Goal: Information Seeking & Learning: Learn about a topic

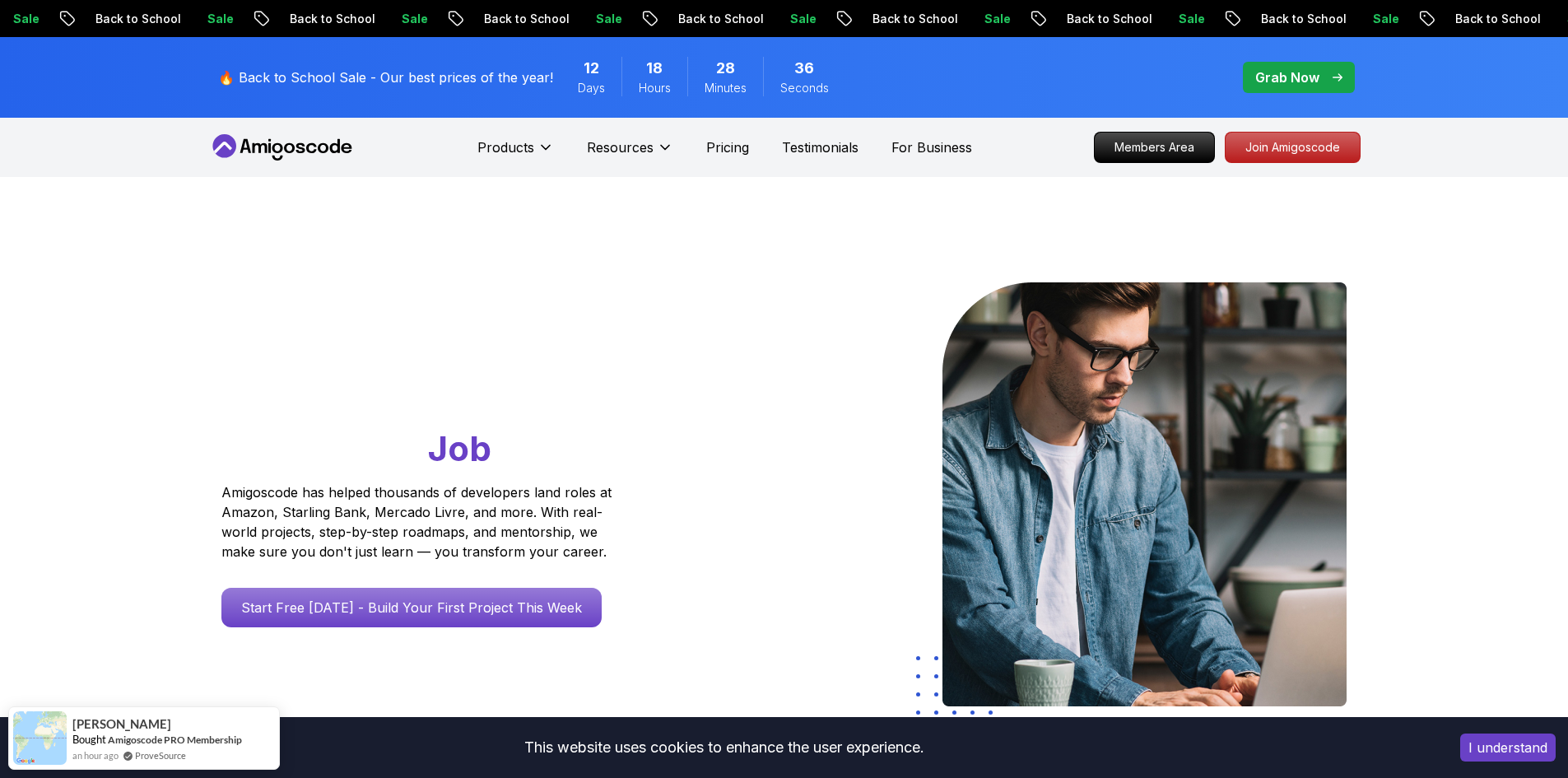
scroll to position [329, 0]
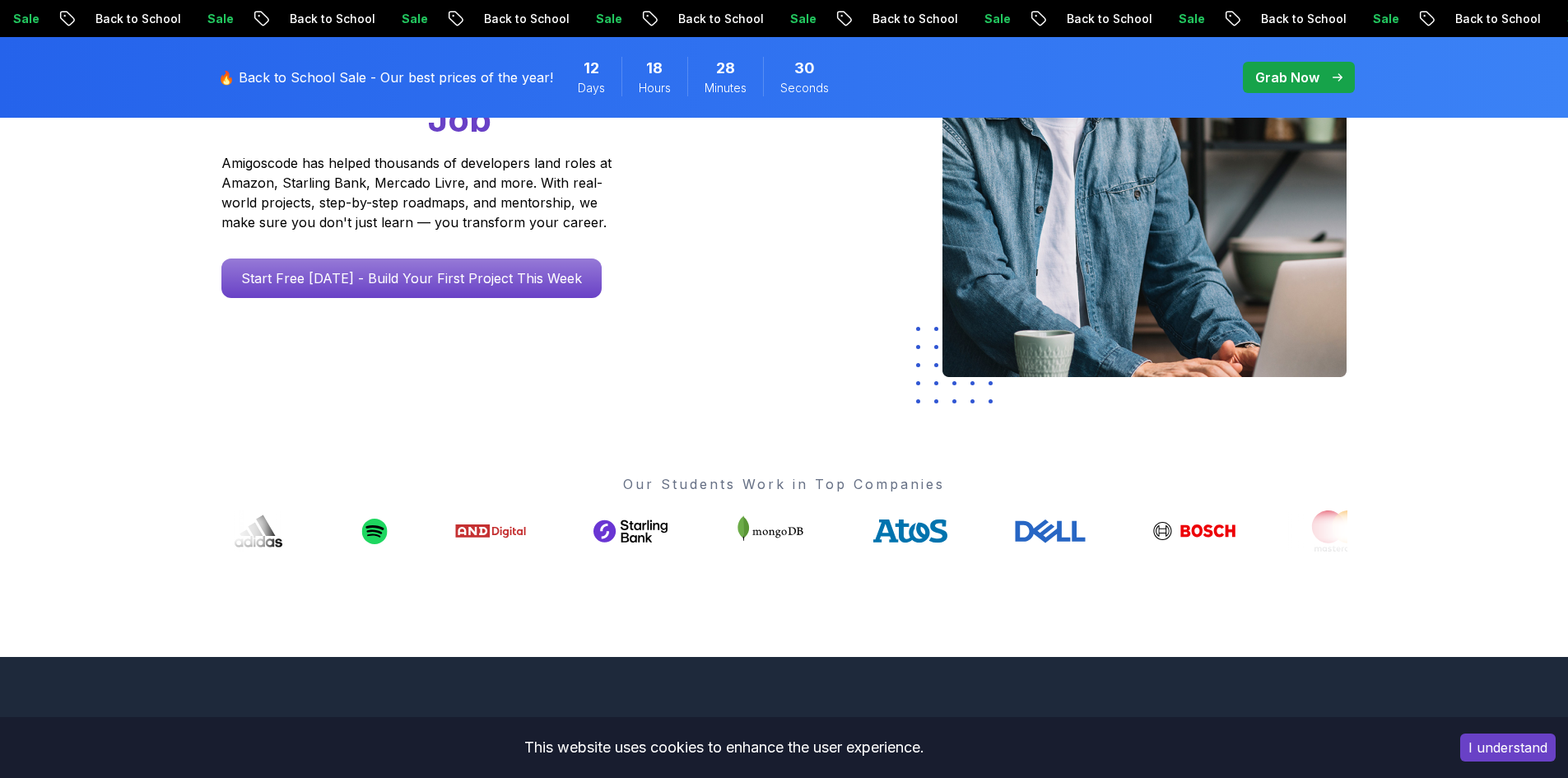
click at [1546, 739] on button "I understand" at bounding box center [1508, 747] width 95 height 28
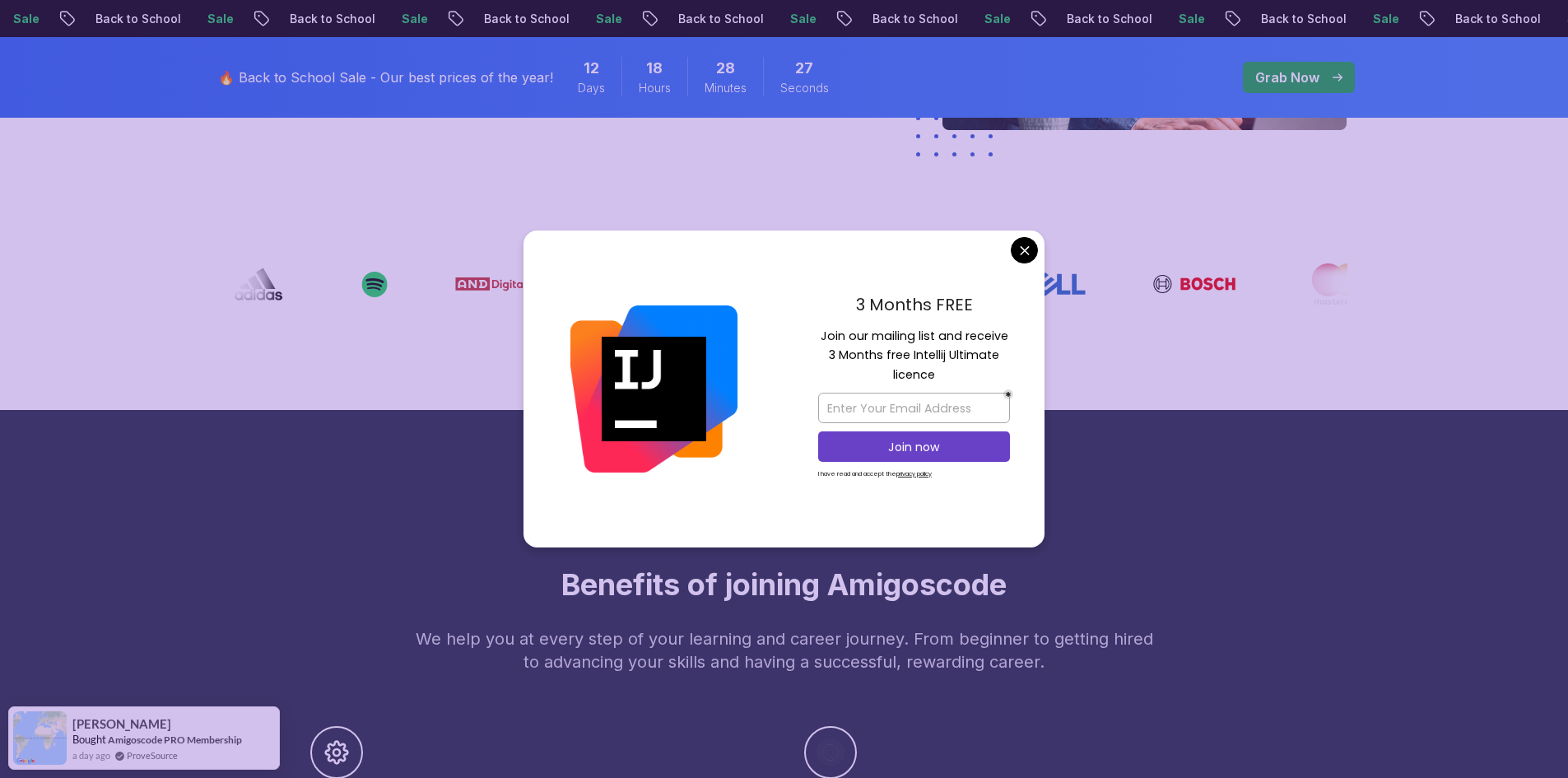
scroll to position [659, 0]
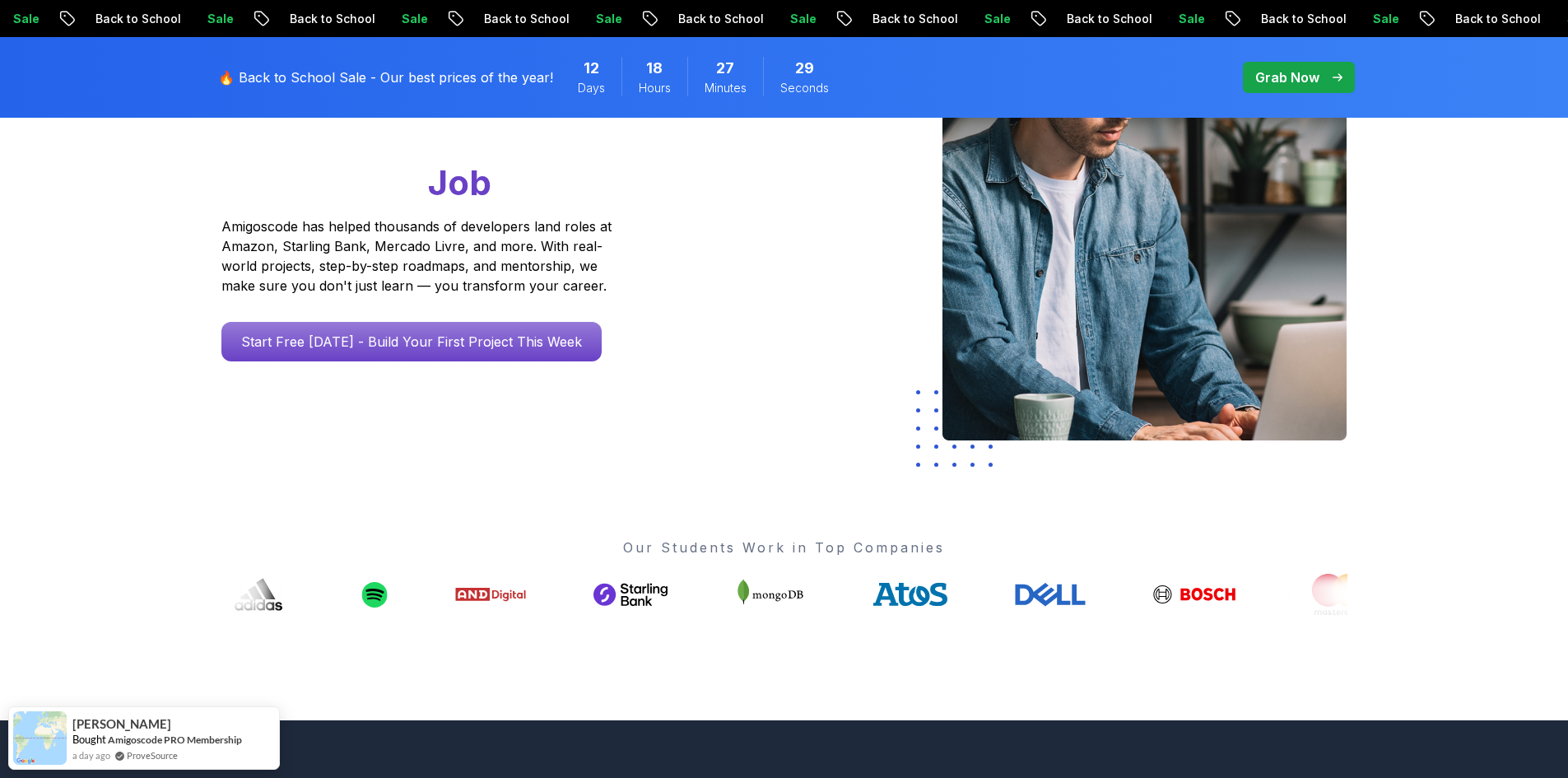
scroll to position [0, 0]
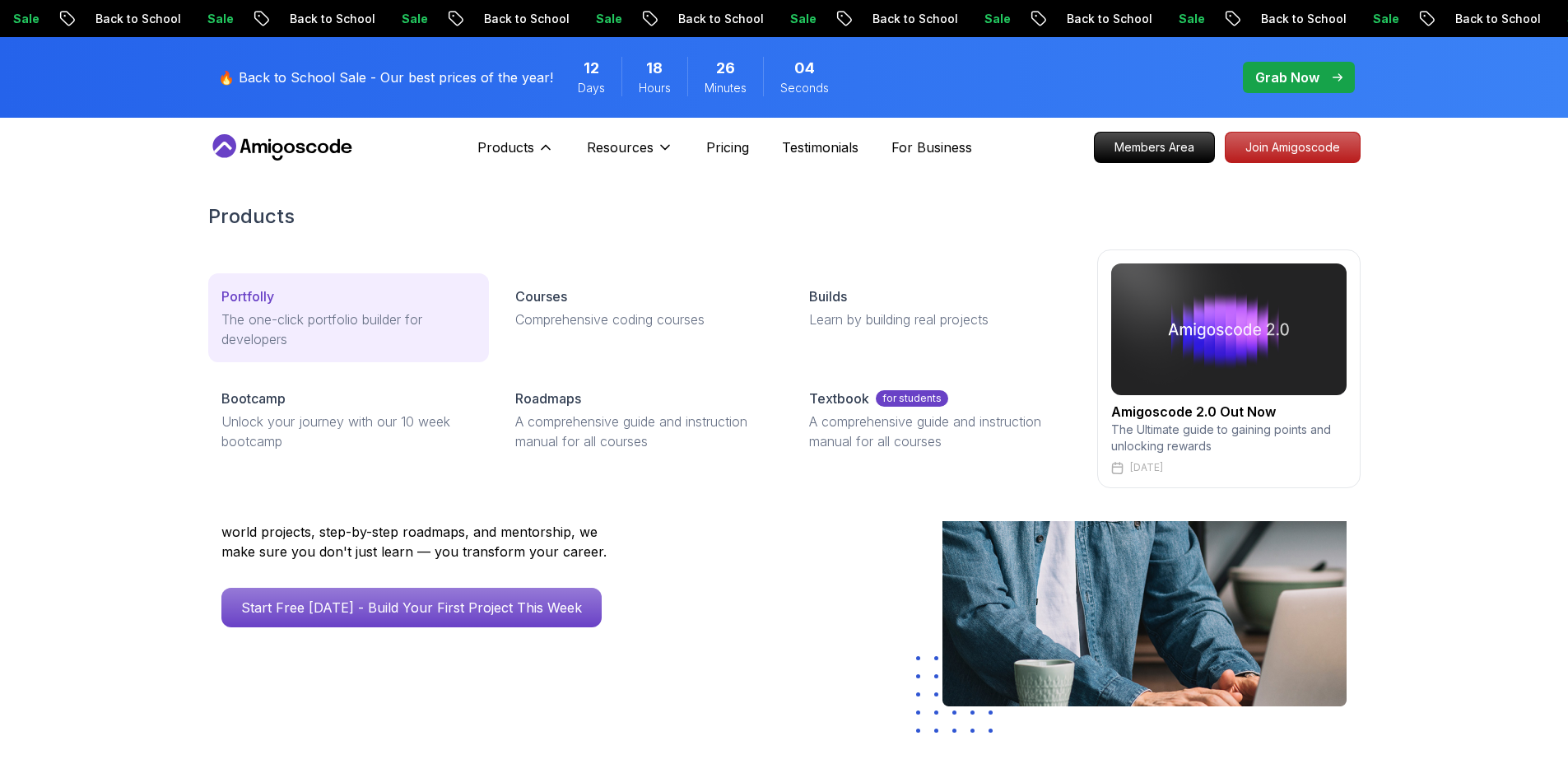
click at [378, 343] on p "The one-click portfolio builder for developers" at bounding box center [348, 329] width 254 height 39
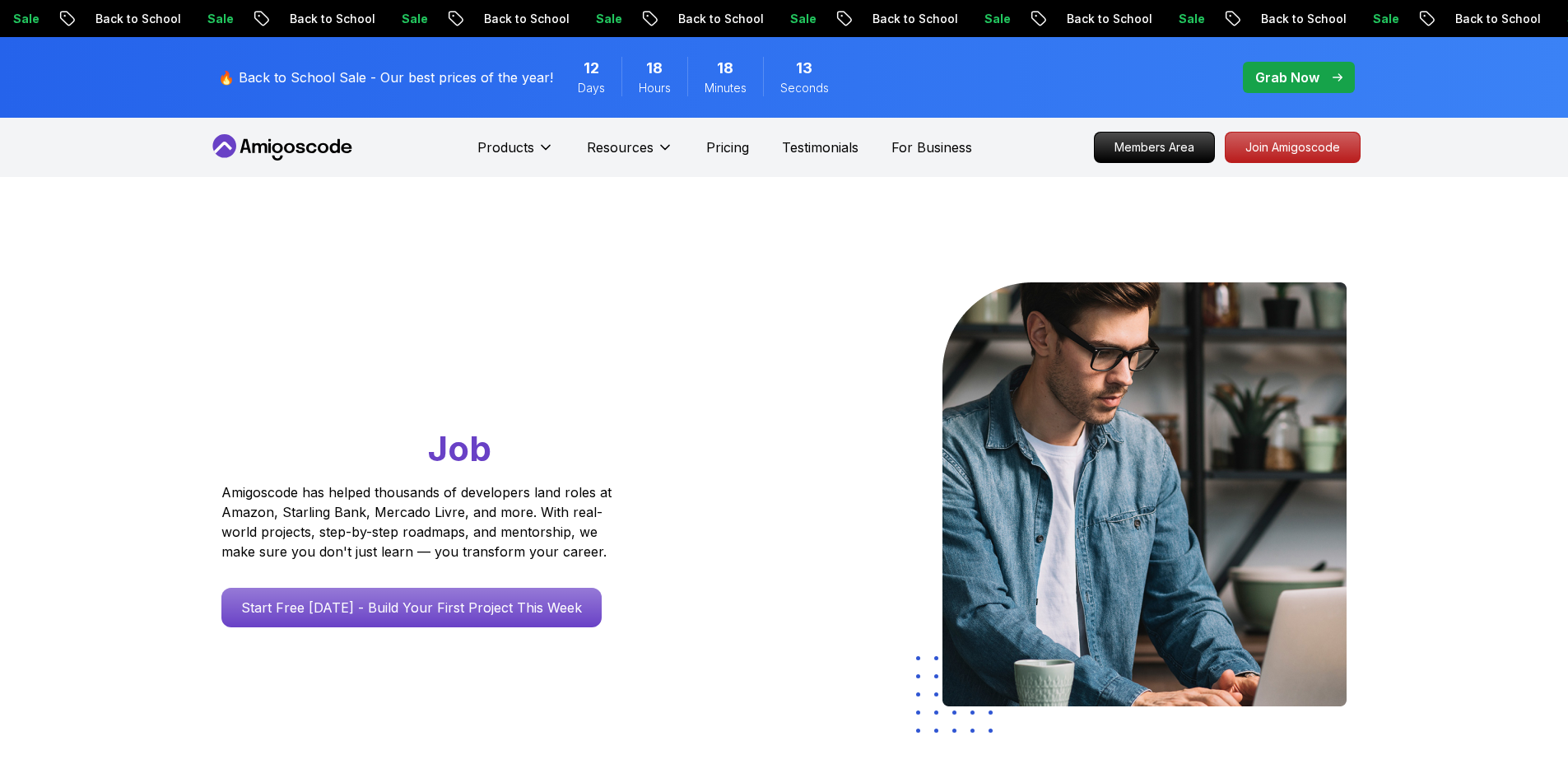
scroll to position [494, 0]
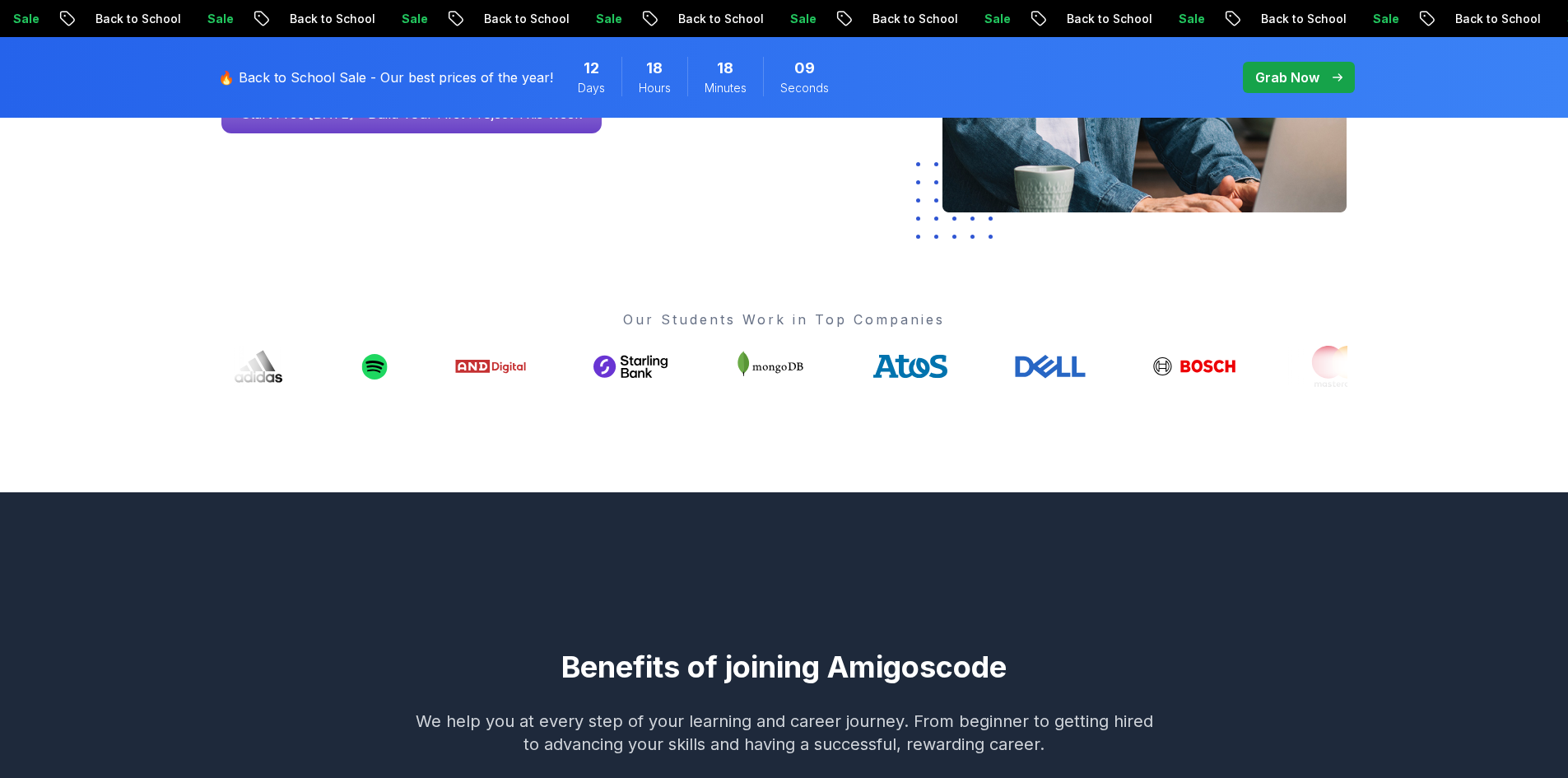
click at [701, 329] on div "Our Students Work in Top Companies" at bounding box center [784, 348] width 1126 height 77
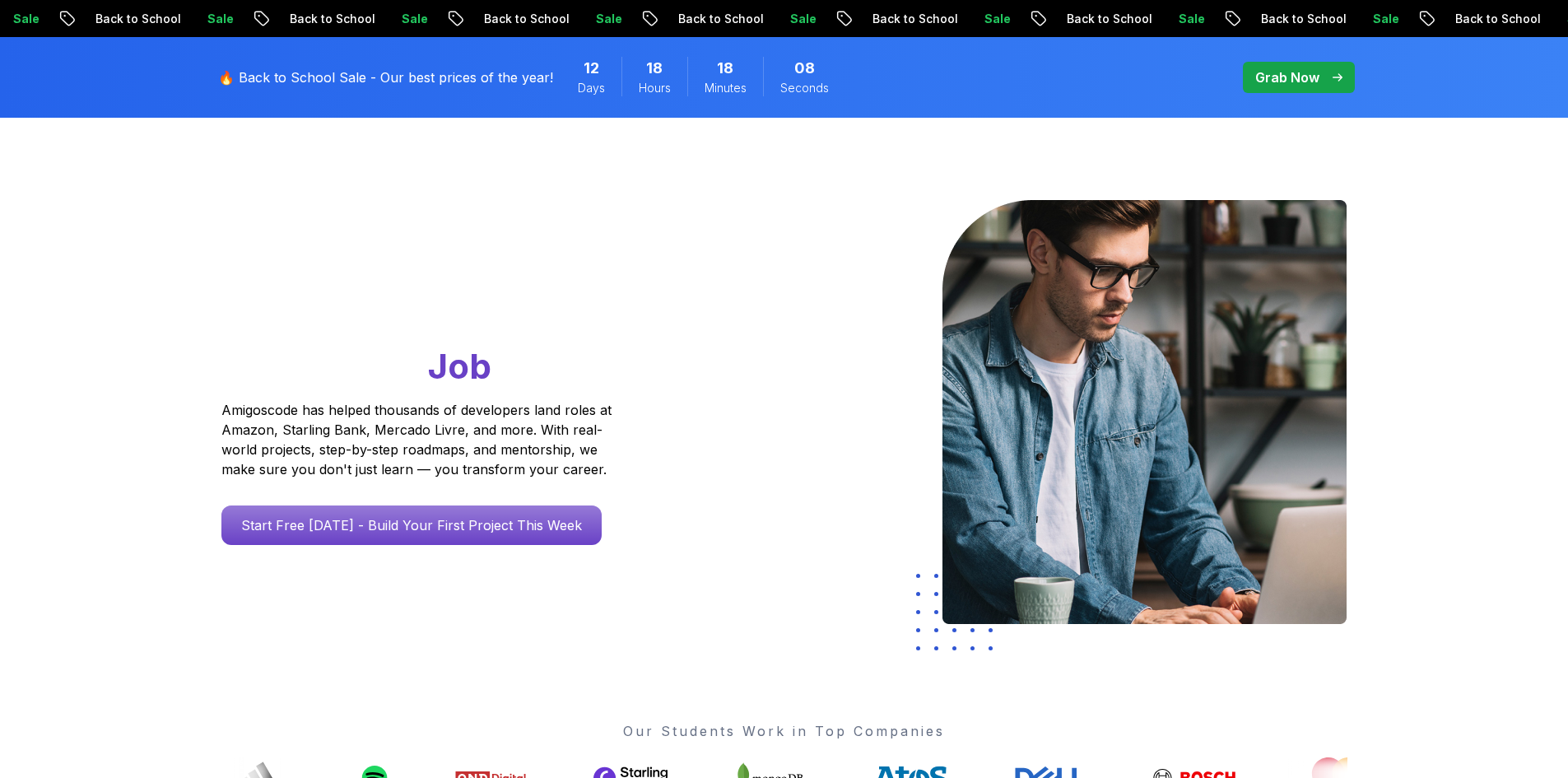
scroll to position [0, 0]
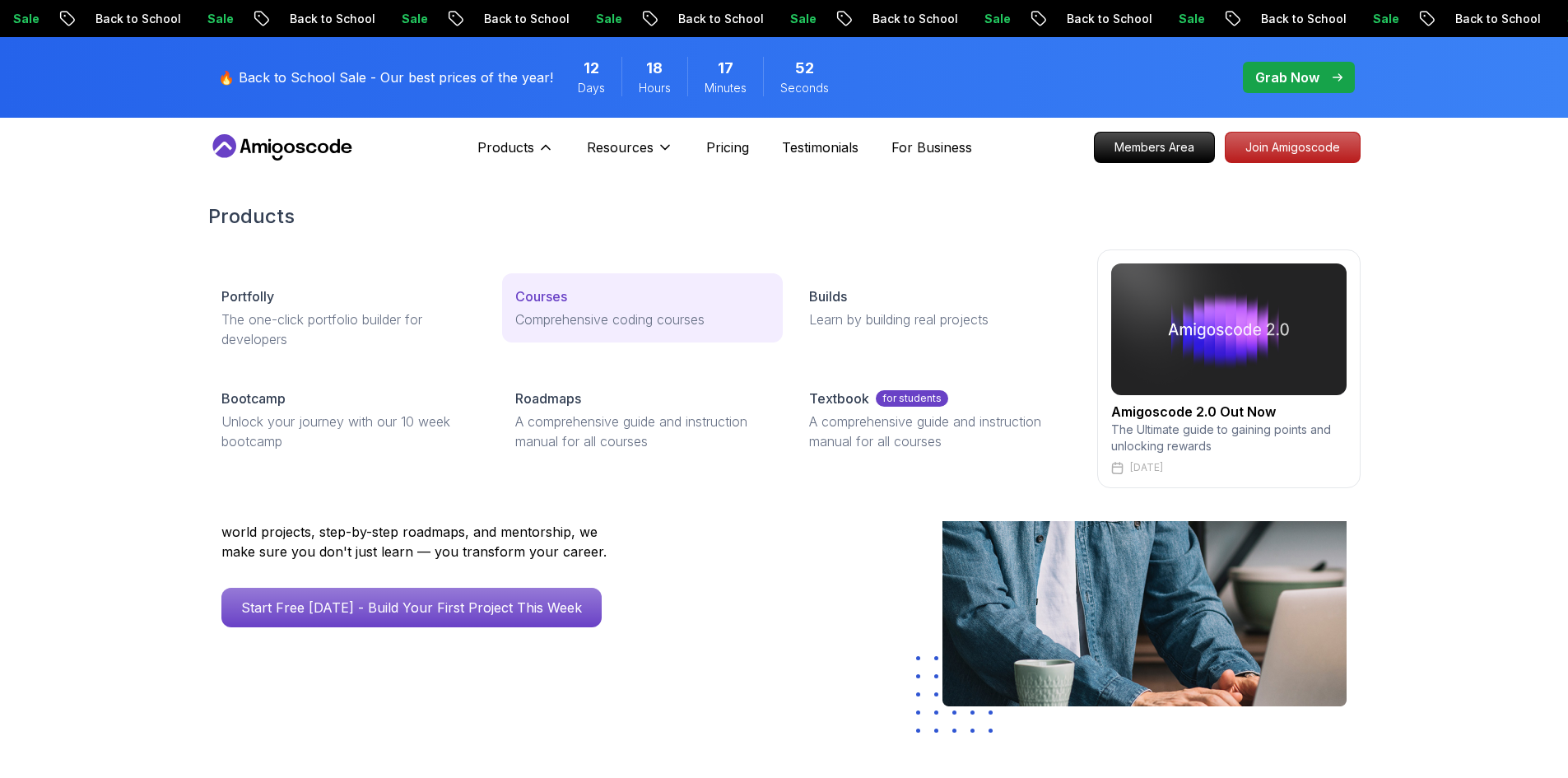
click at [624, 337] on link "Courses Comprehensive coding courses" at bounding box center [643, 308] width 281 height 69
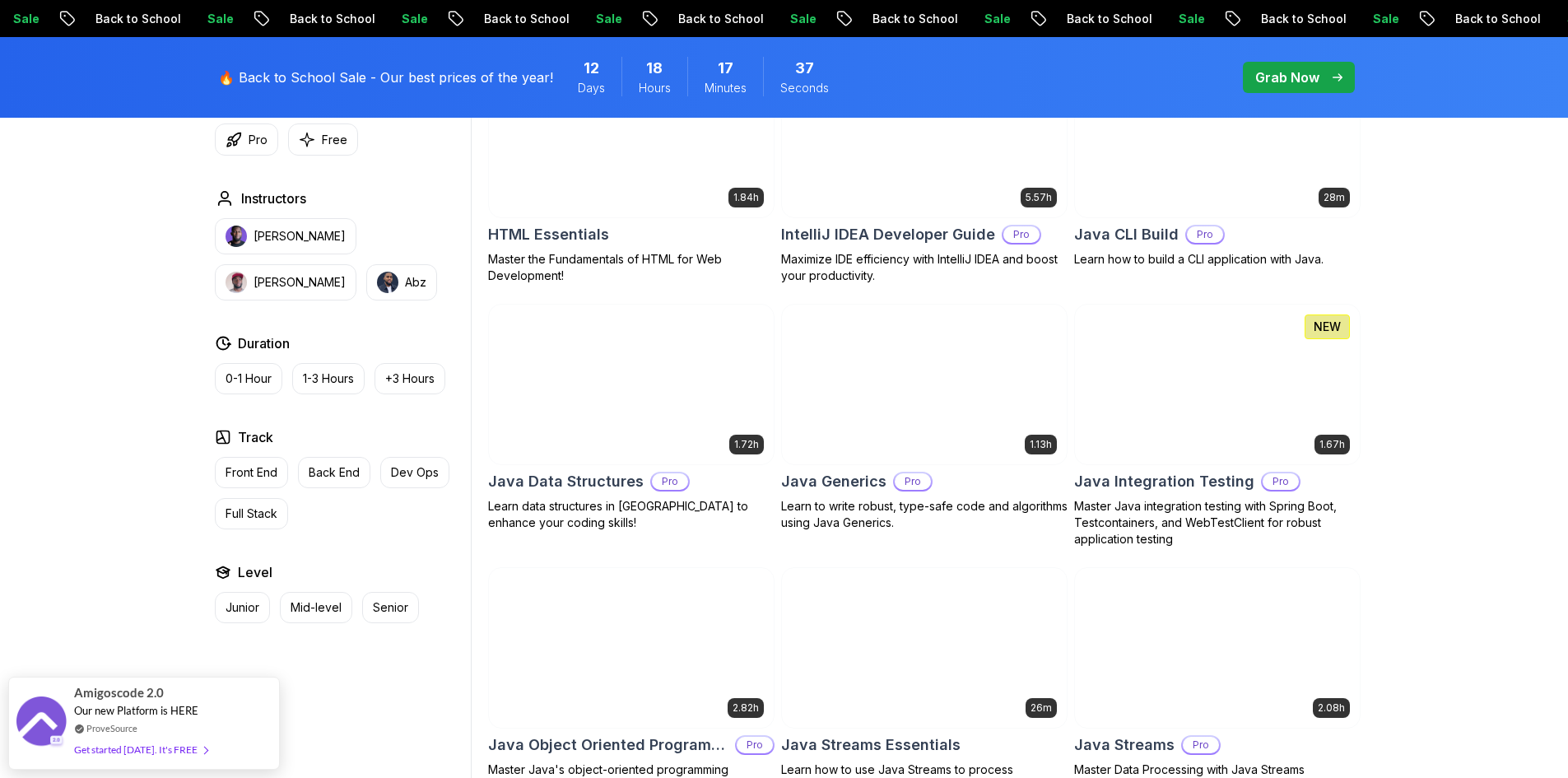
scroll to position [2551, 0]
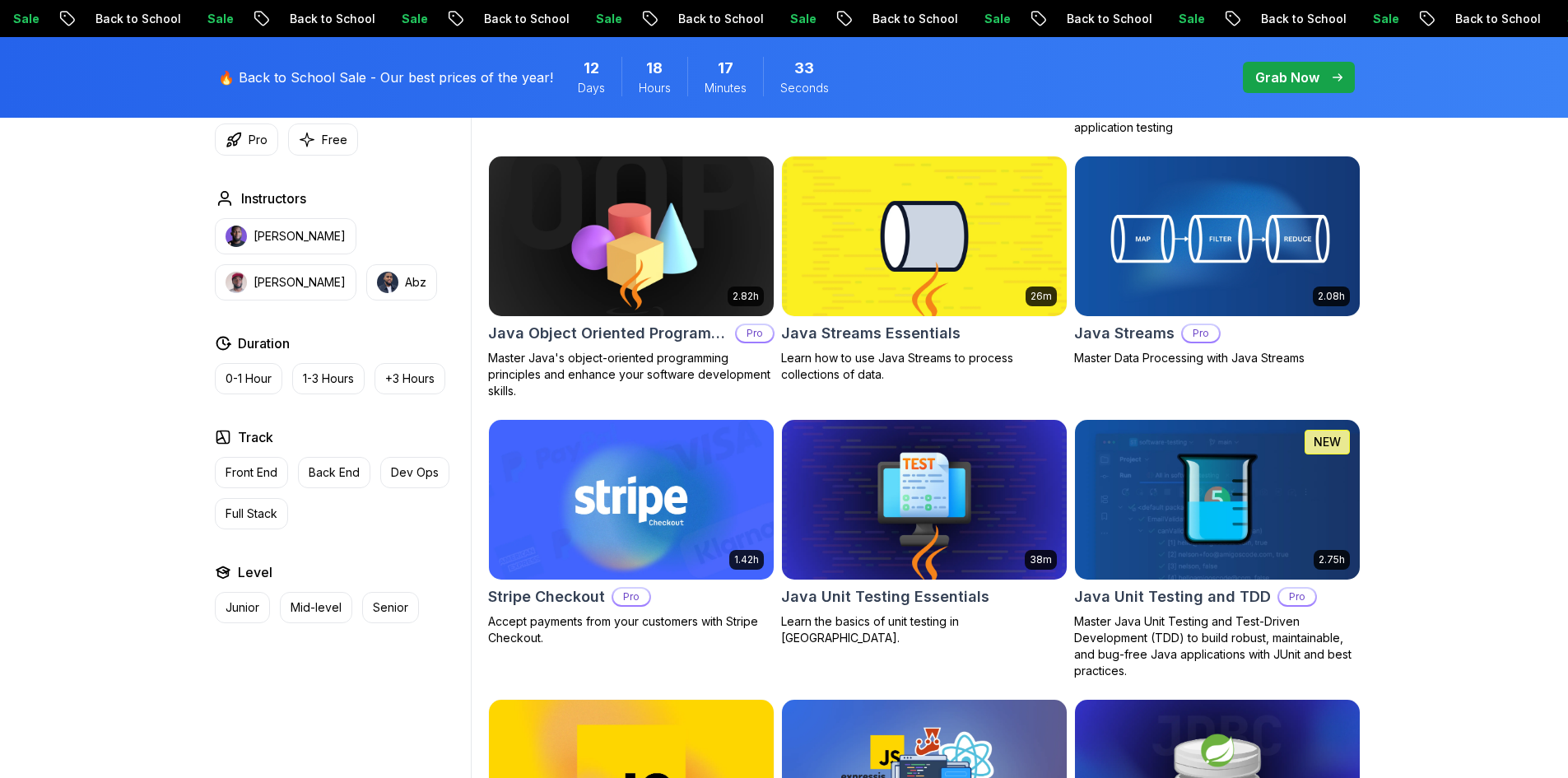
click at [659, 240] on img at bounding box center [631, 236] width 299 height 167
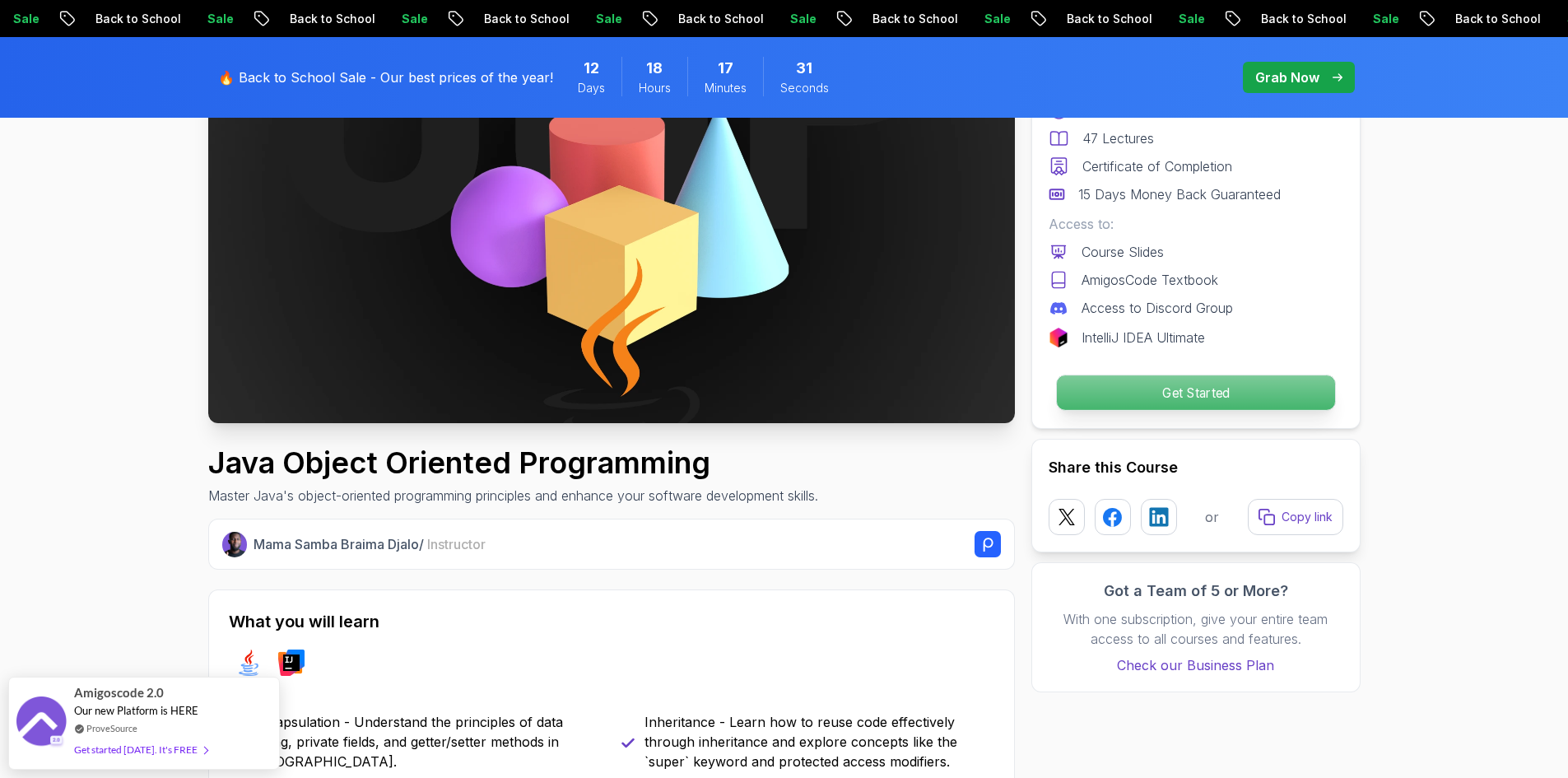
click at [1128, 390] on p "Get Started" at bounding box center [1196, 392] width 278 height 35
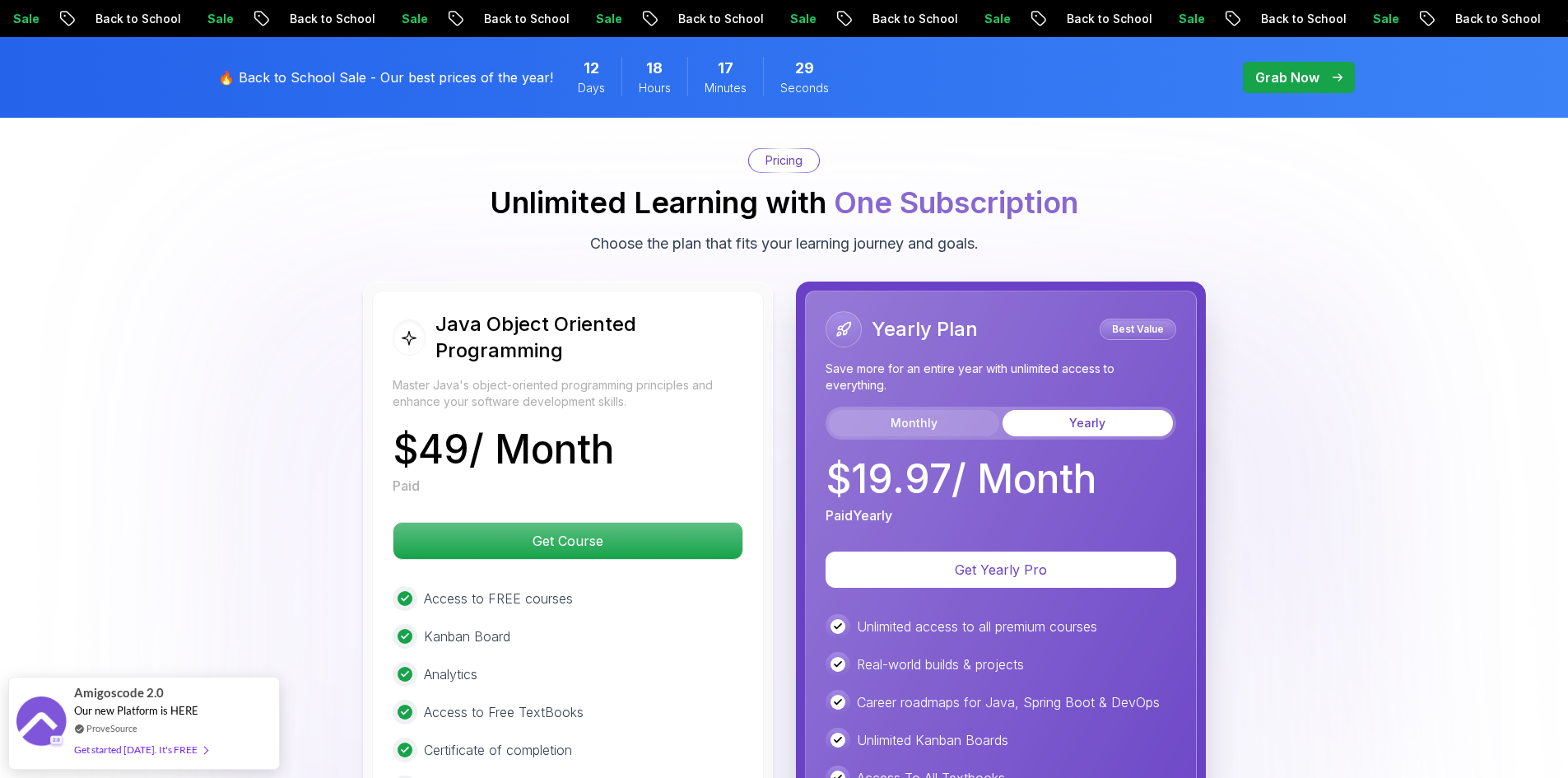
click at [942, 410] on button "Monthly" at bounding box center [915, 423] width 171 height 26
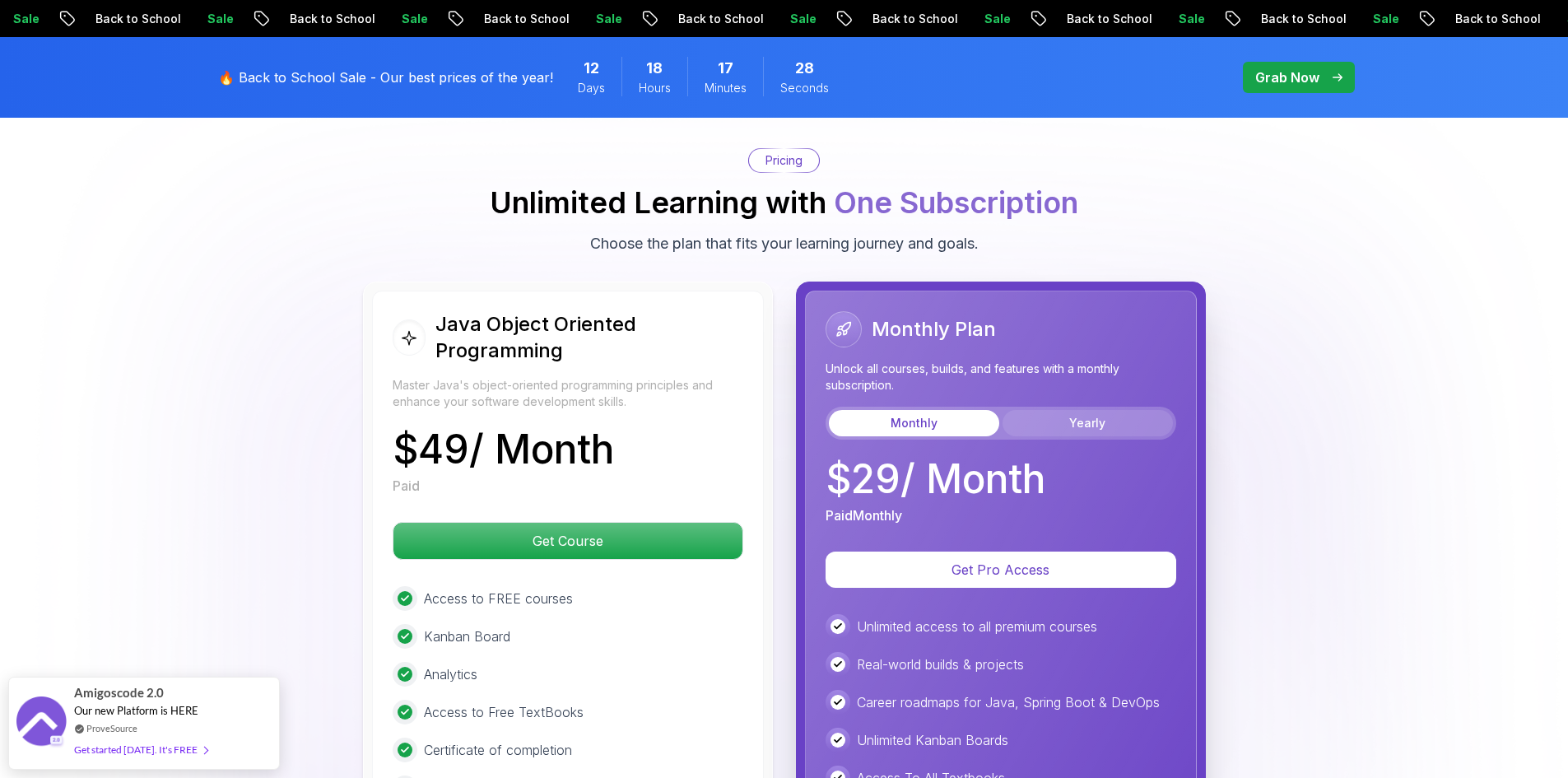
click at [1073, 410] on button "Yearly" at bounding box center [1088, 423] width 171 height 26
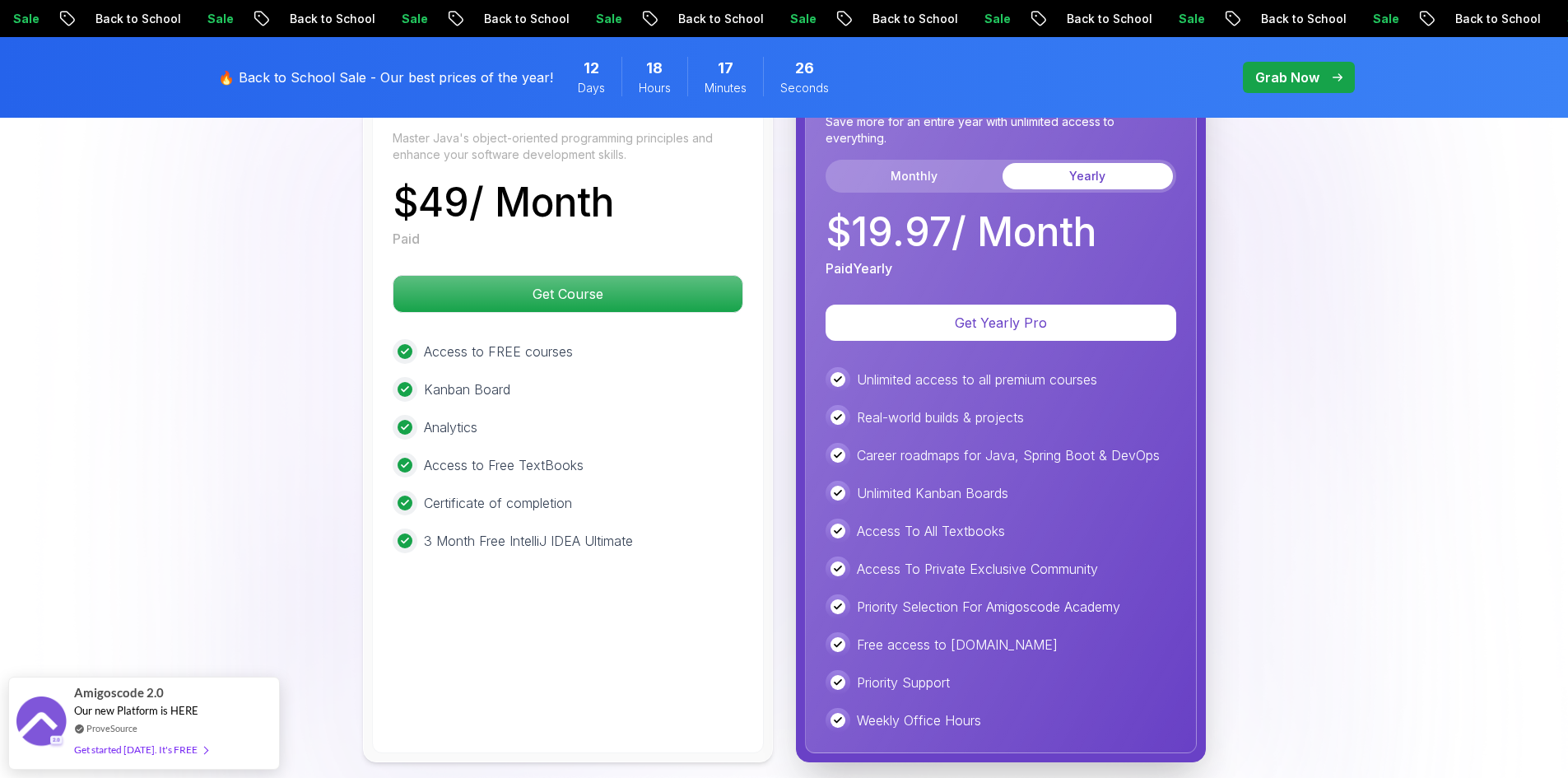
scroll to position [3176, 0]
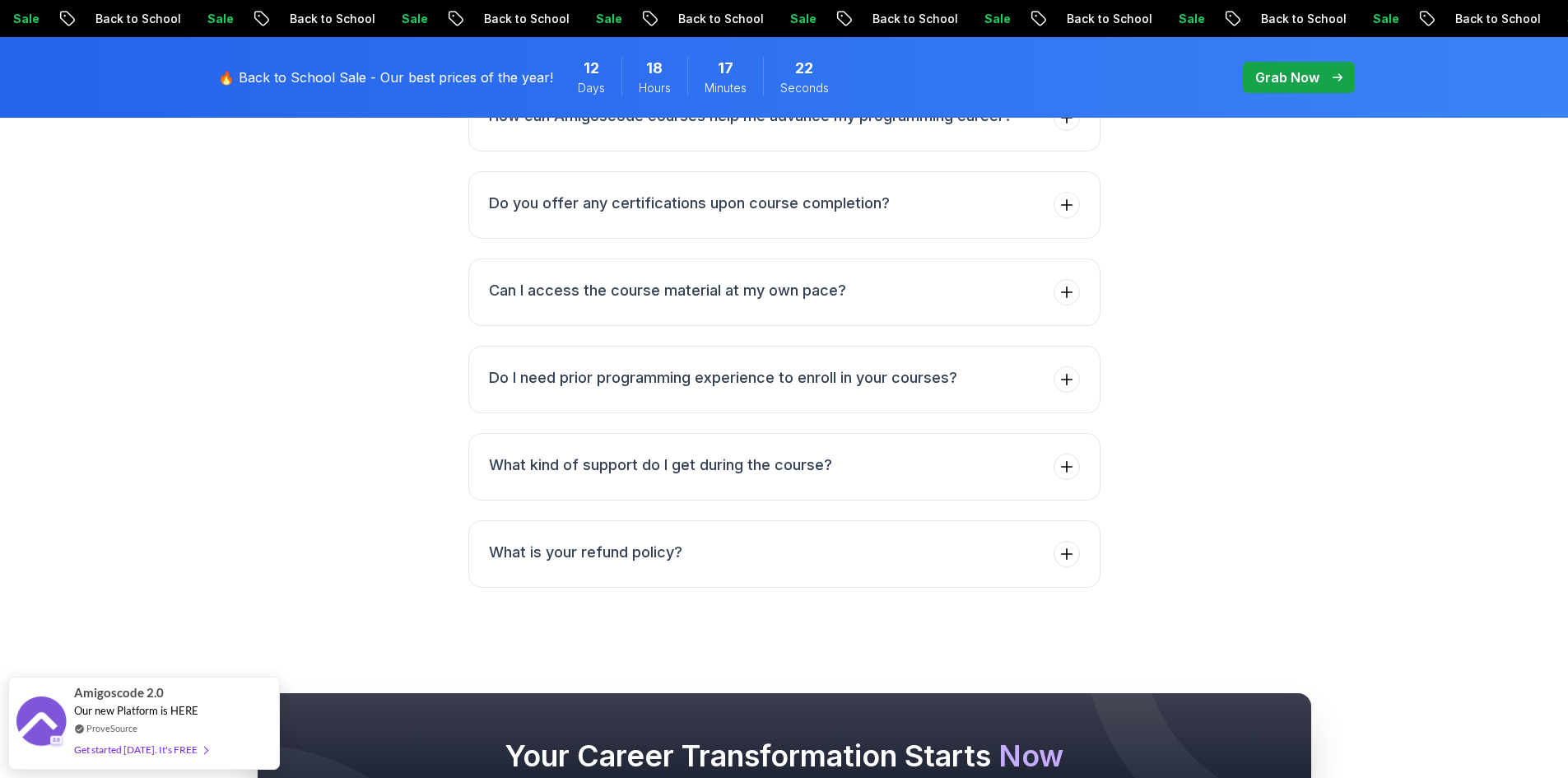
scroll to position [6526, 0]
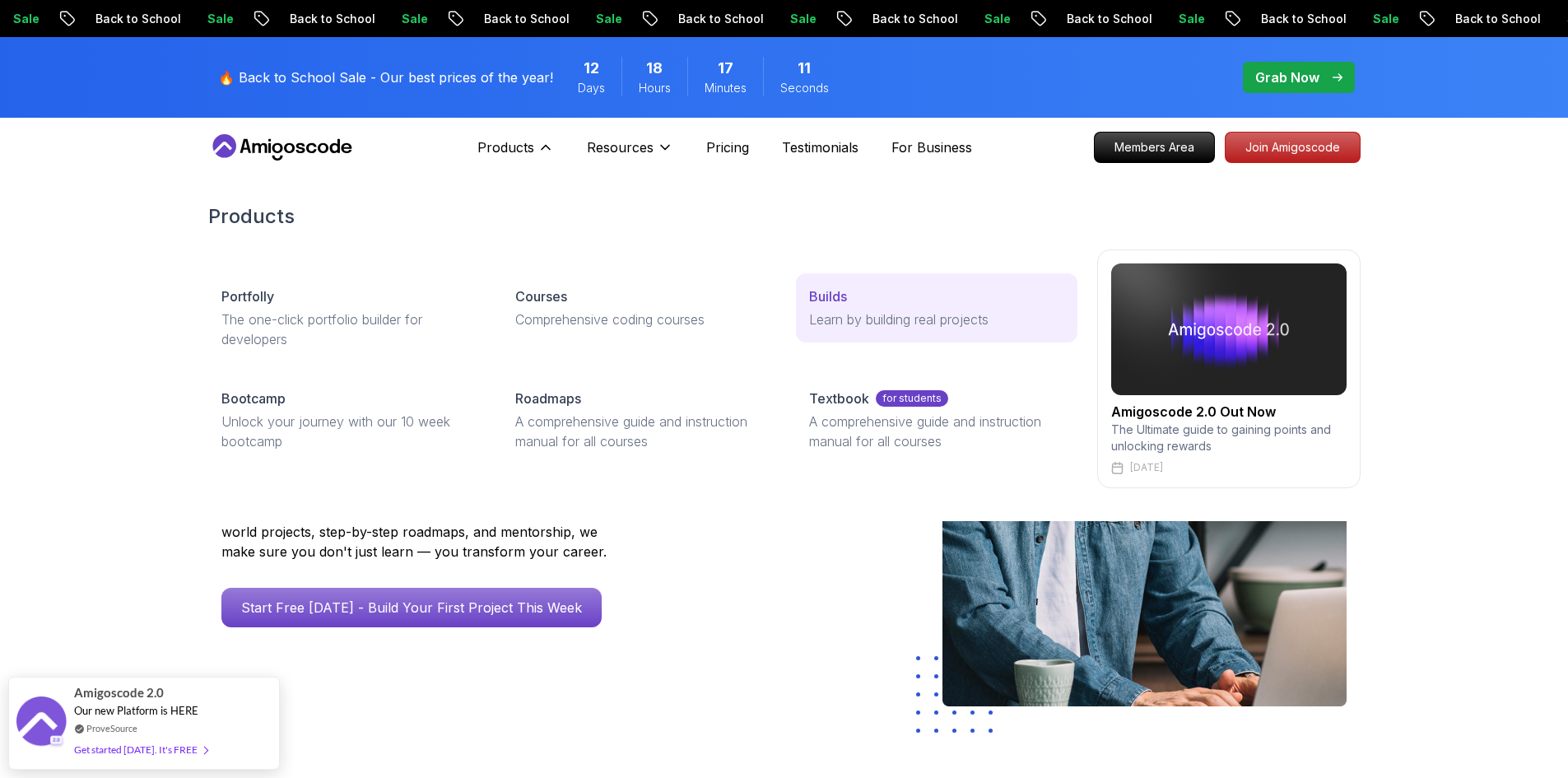
click at [867, 326] on p "Learn by building real projects" at bounding box center [936, 319] width 254 height 20
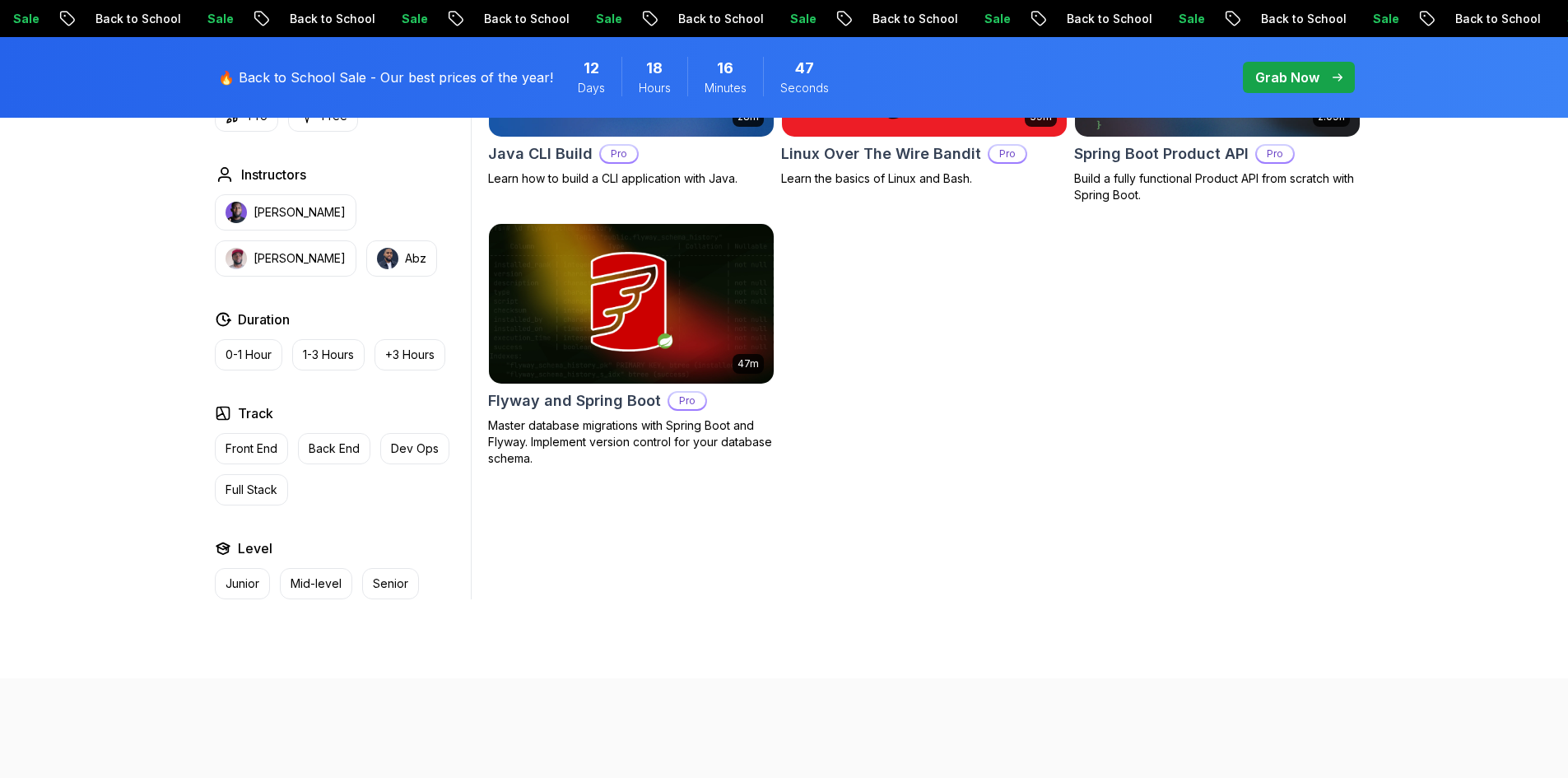
scroll to position [741, 0]
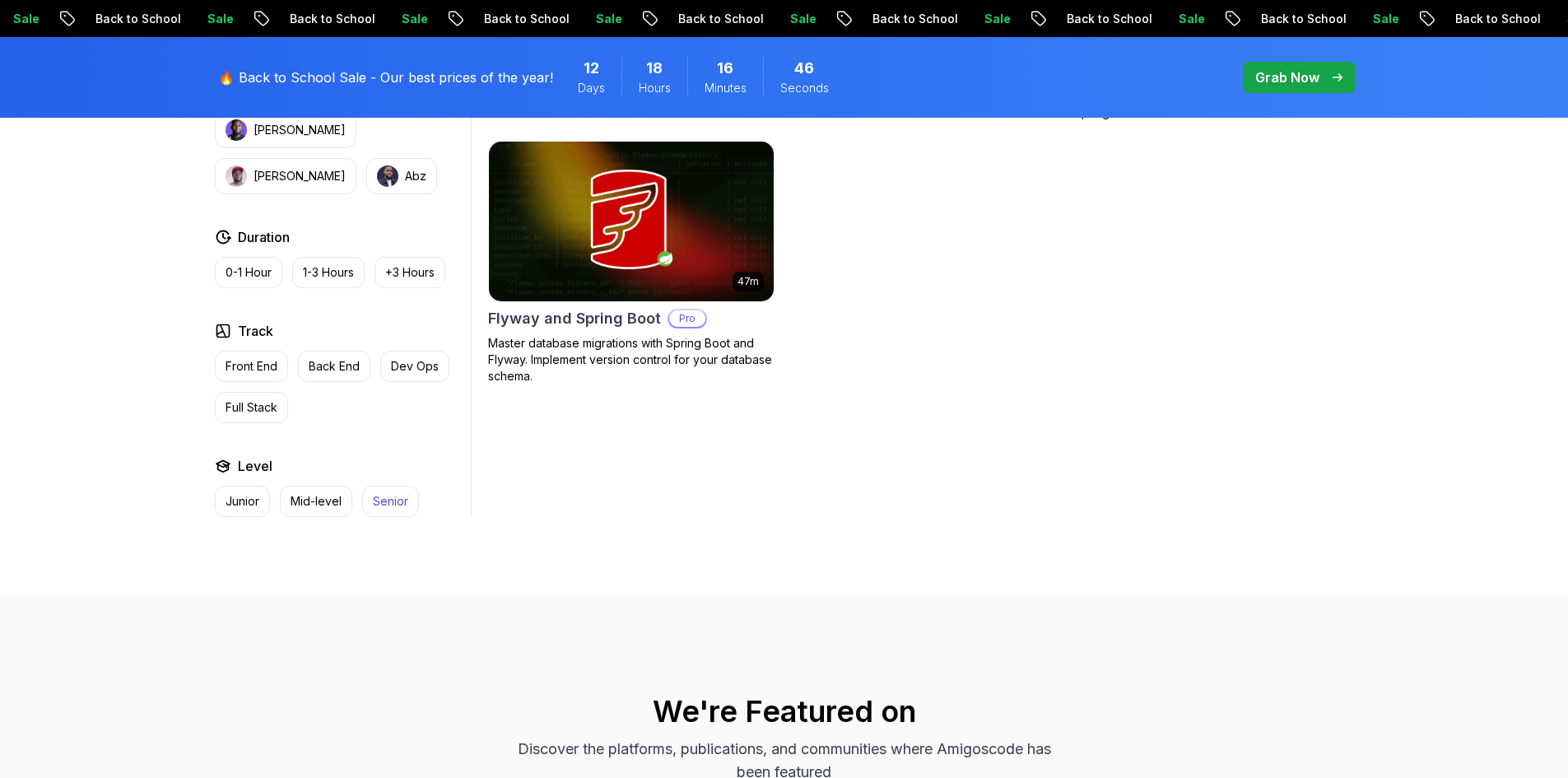
click at [408, 501] on button "Senior" at bounding box center [390, 501] width 57 height 31
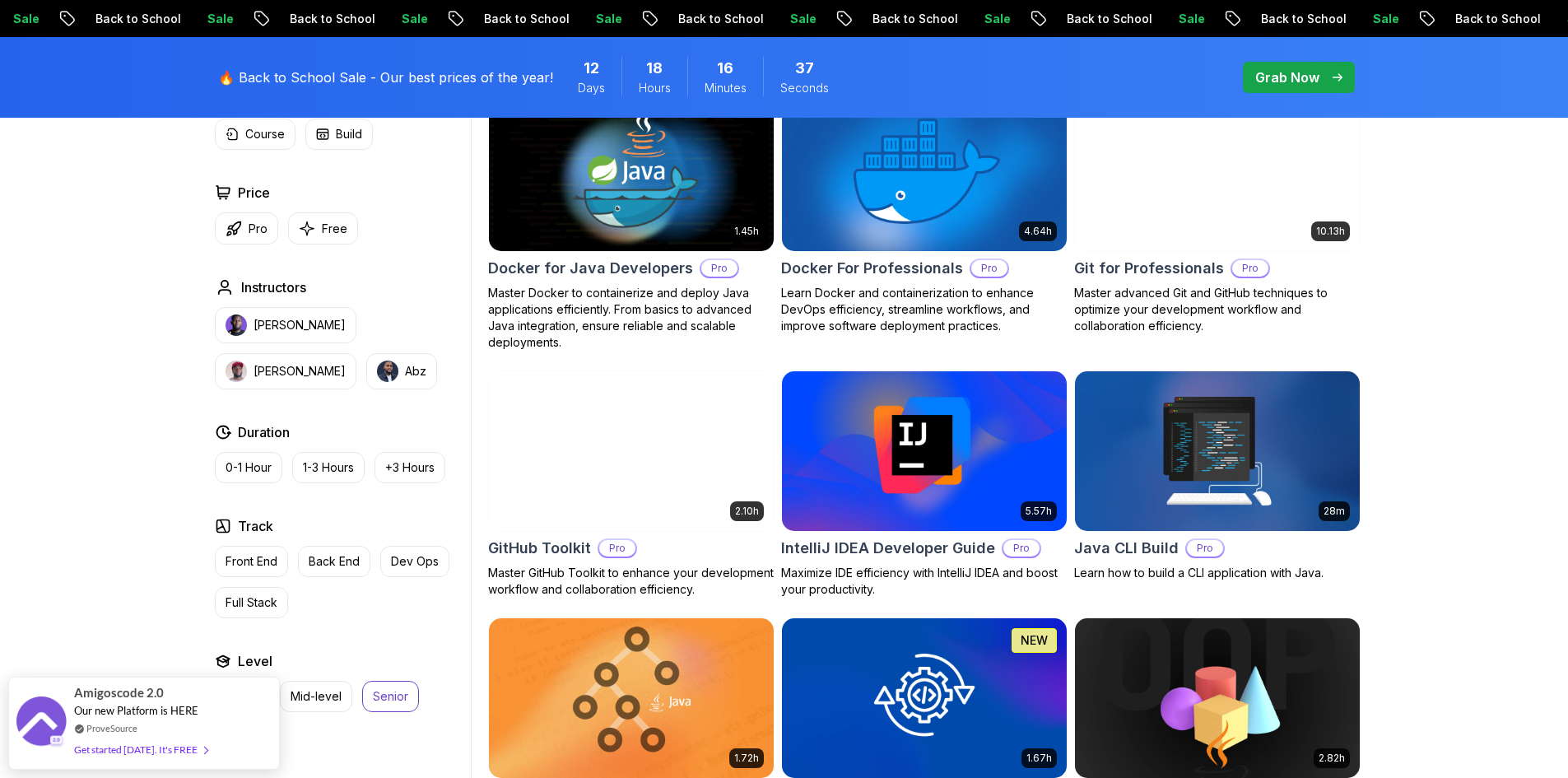
scroll to position [494, 0]
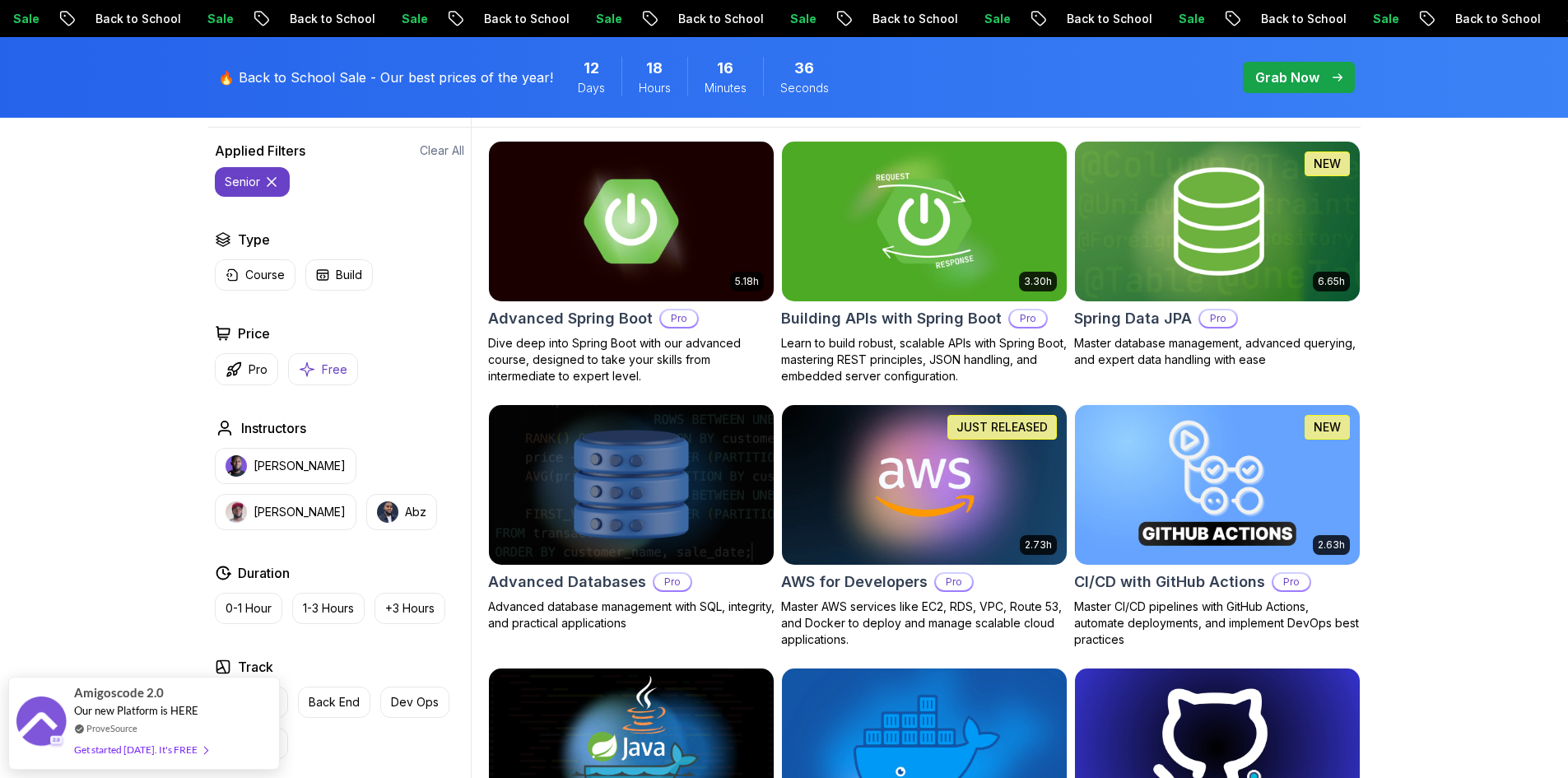
click at [322, 373] on p "Free" at bounding box center [335, 370] width 25 height 16
